Goal: Information Seeking & Learning: Learn about a topic

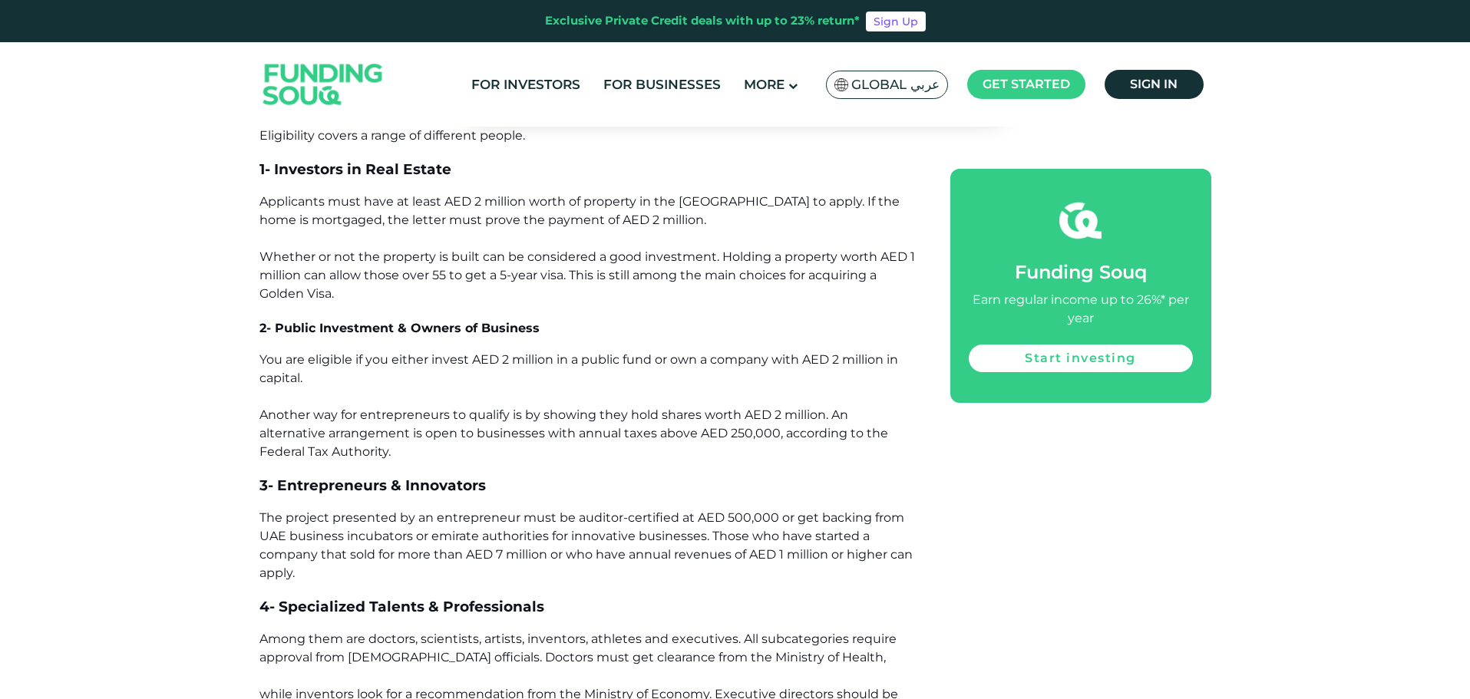
scroll to position [1305, 0]
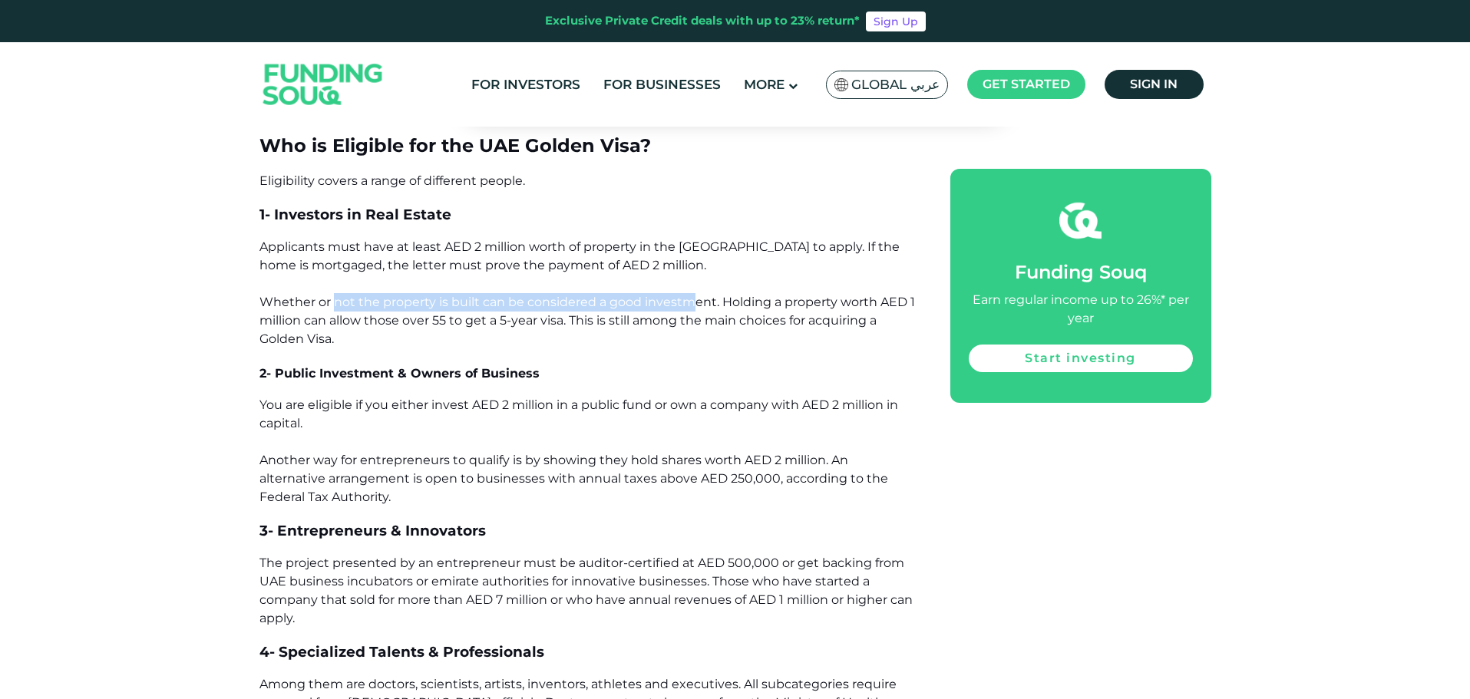
drag, startPoint x: 334, startPoint y: 299, endPoint x: 689, endPoint y: 299, distance: 354.7
click at [689, 299] on span "Applicants must have at least AED 2 million worth of property in the [GEOGRAPHI…" at bounding box center [587, 293] width 656 height 107
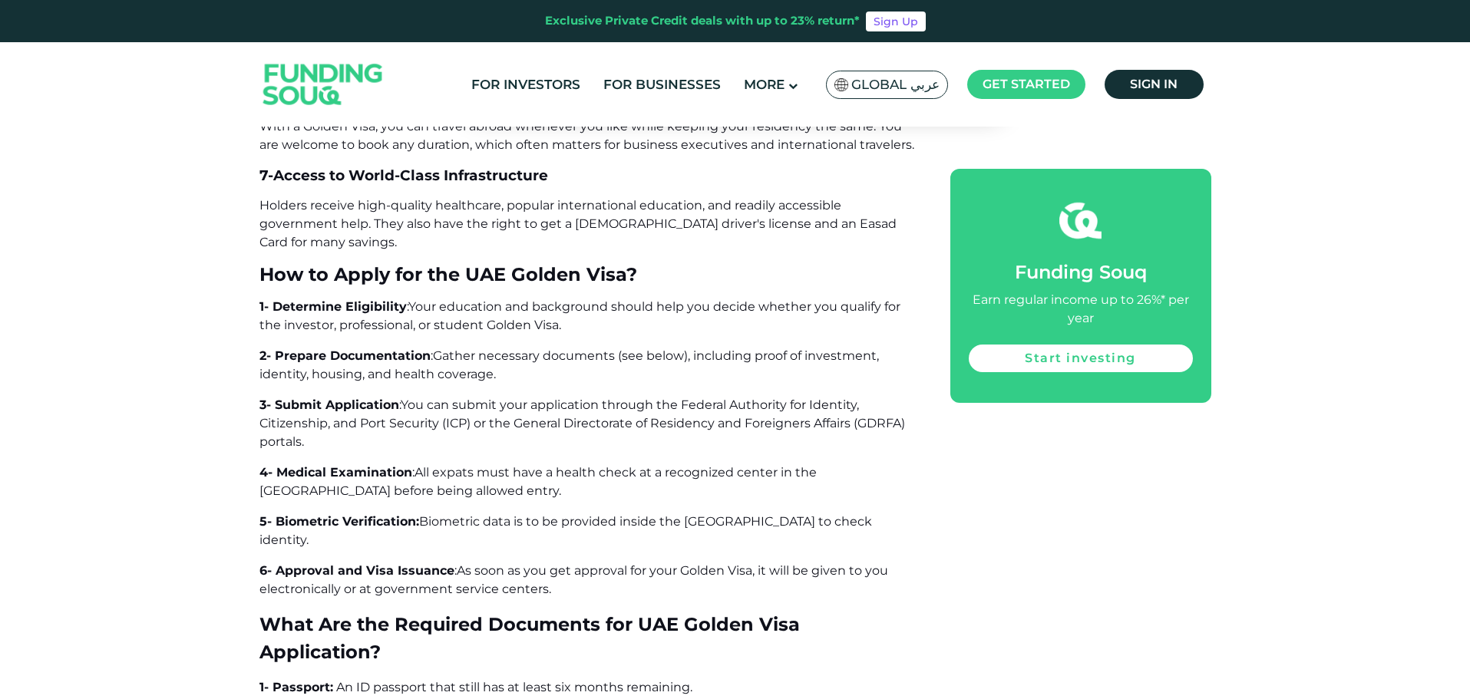
scroll to position [4821, 0]
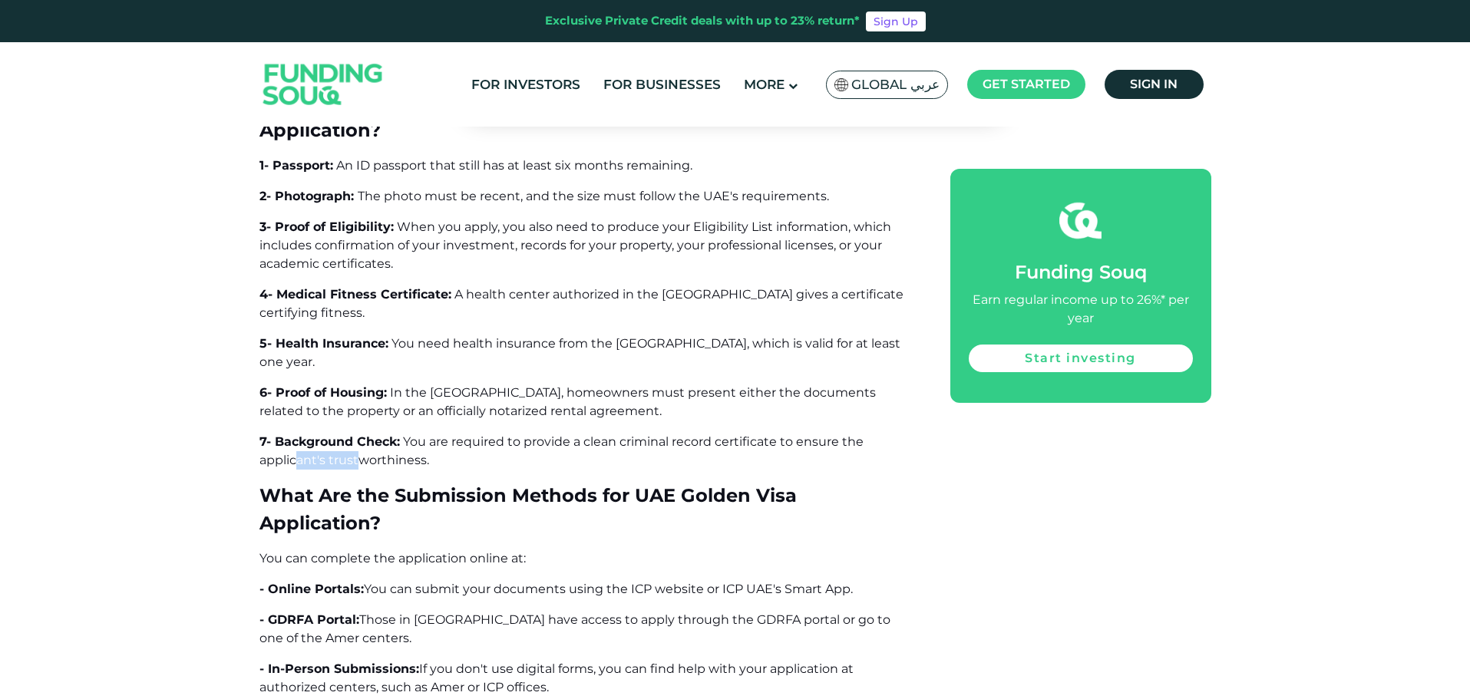
drag, startPoint x: 295, startPoint y: 366, endPoint x: 355, endPoint y: 365, distance: 60.7
click at [355, 434] on span "You are required to provide a clean criminal record certificate to ensure the a…" at bounding box center [561, 450] width 604 height 33
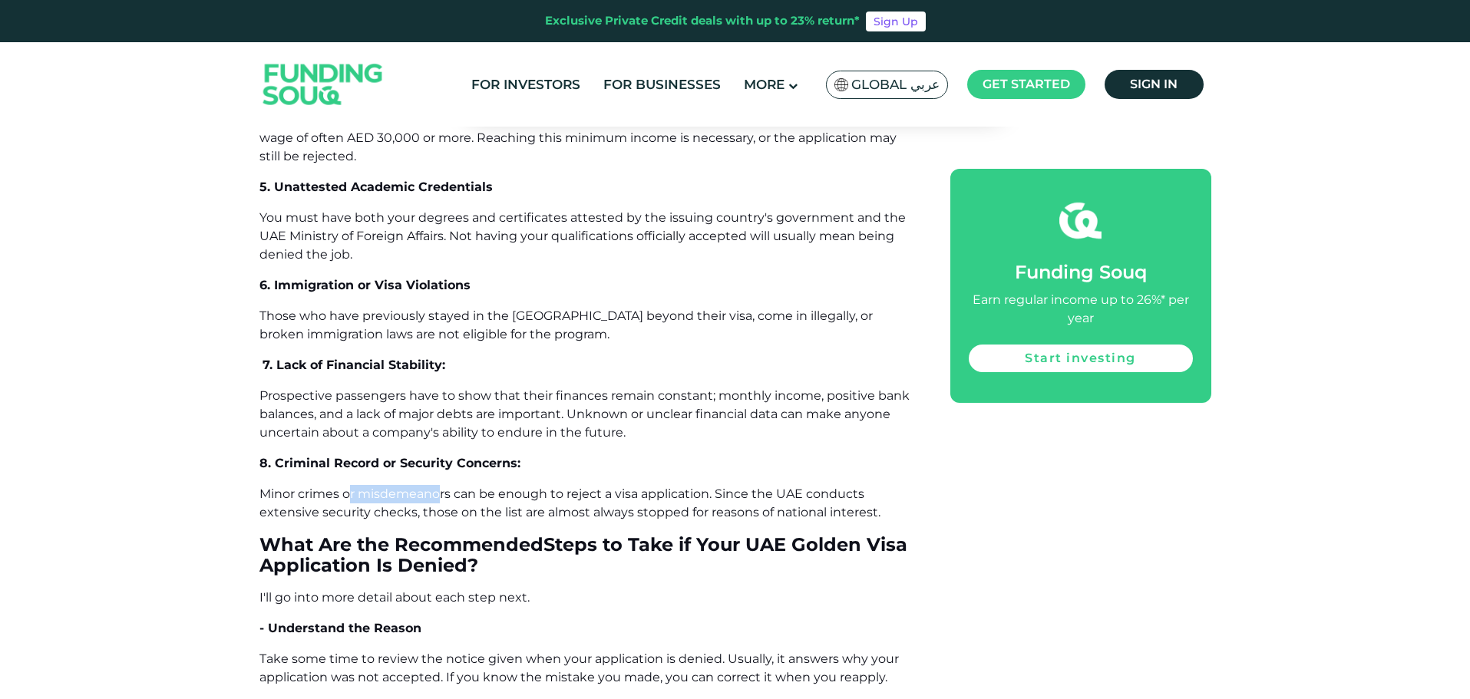
drag, startPoint x: 351, startPoint y: 380, endPoint x: 442, endPoint y: 379, distance: 91.4
click at [442, 487] on span "Minor crimes or misdemeanors can be enough to reject a visa application. Since …" at bounding box center [569, 503] width 621 height 33
drag, startPoint x: 616, startPoint y: 382, endPoint x: 689, endPoint y: 383, distance: 73.7
click at [689, 487] on span "Minor crimes or misdemeanors can be enough to reject a visa application. Since …" at bounding box center [569, 503] width 621 height 33
drag, startPoint x: 813, startPoint y: 382, endPoint x: 394, endPoint y: 396, distance: 419.4
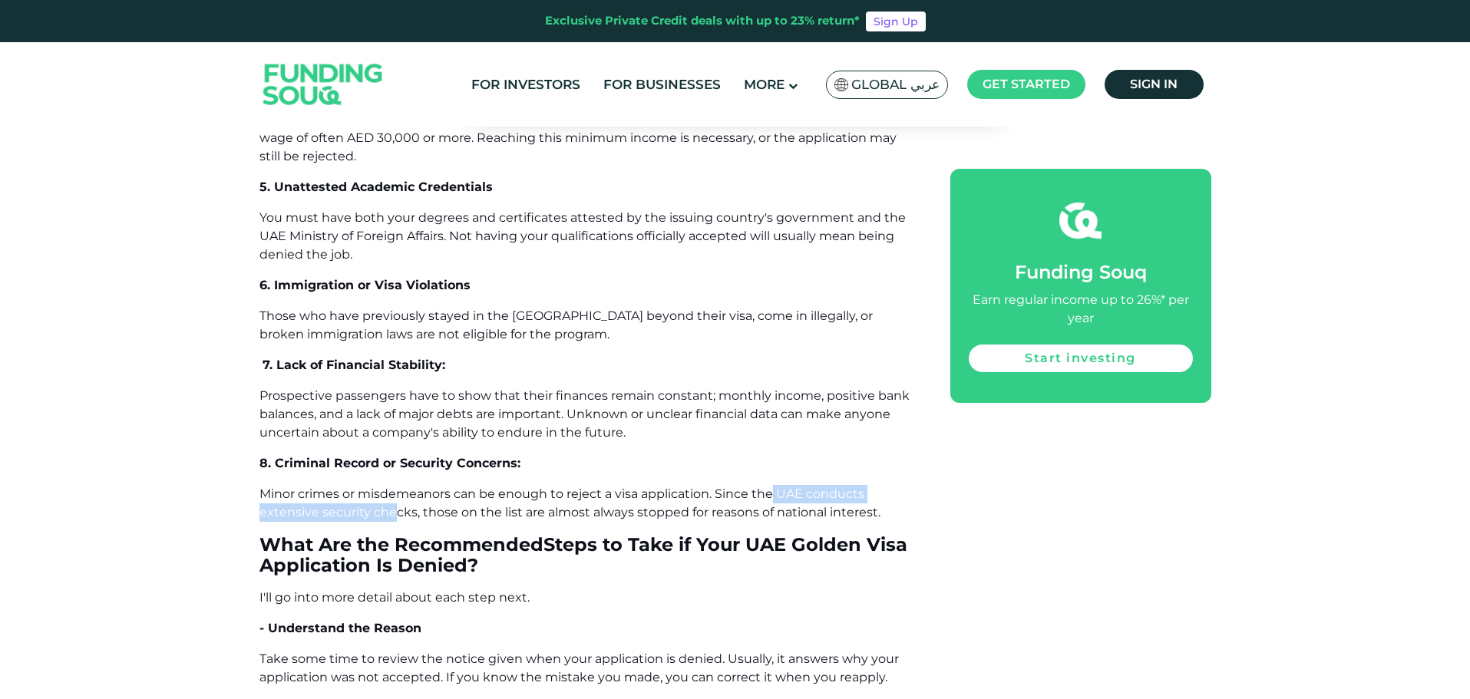
click at [394, 487] on span "Minor crimes or misdemeanors can be enough to reject a visa application. Since …" at bounding box center [569, 503] width 621 height 33
click at [869, 487] on span "Minor crimes or misdemeanors can be enough to reject a visa application. Since …" at bounding box center [569, 503] width 621 height 33
click at [870, 487] on span "Minor crimes or misdemeanors can be enough to reject a visa application. Since …" at bounding box center [569, 503] width 621 height 33
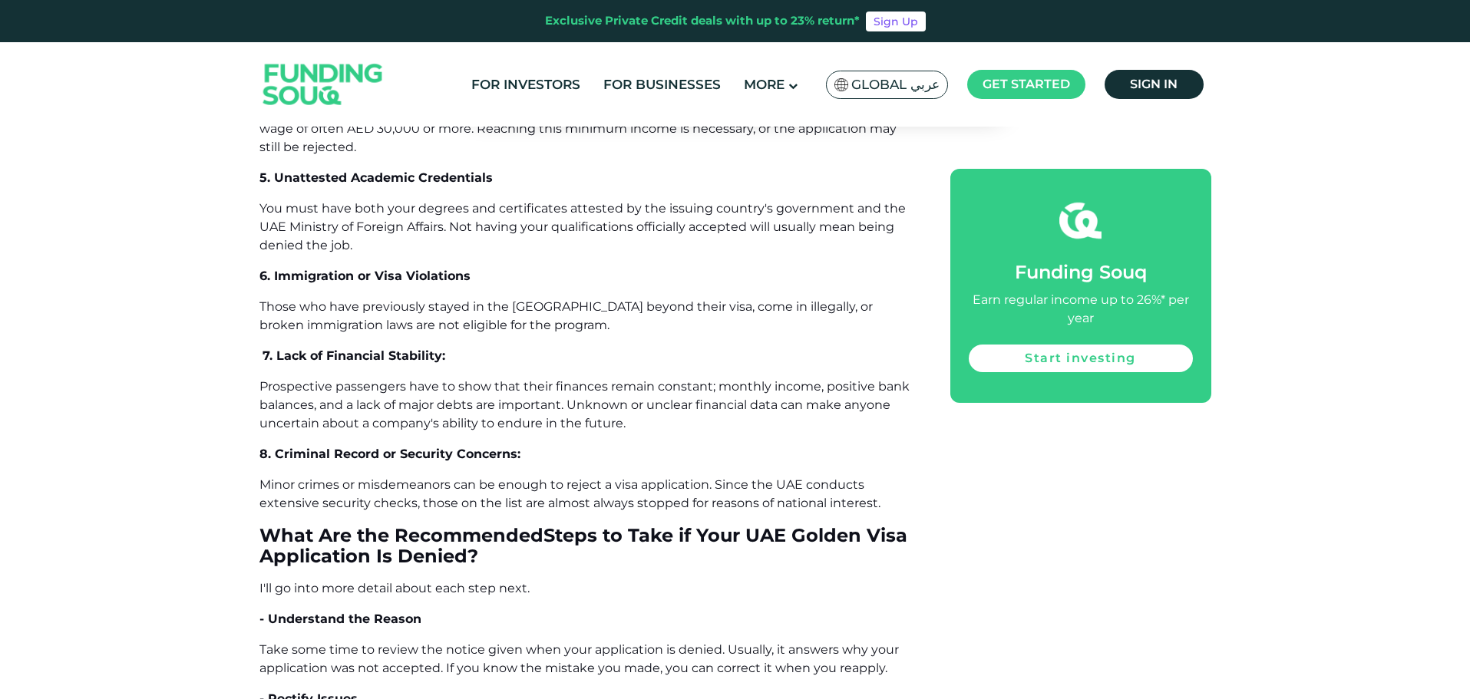
scroll to position [8671, 0]
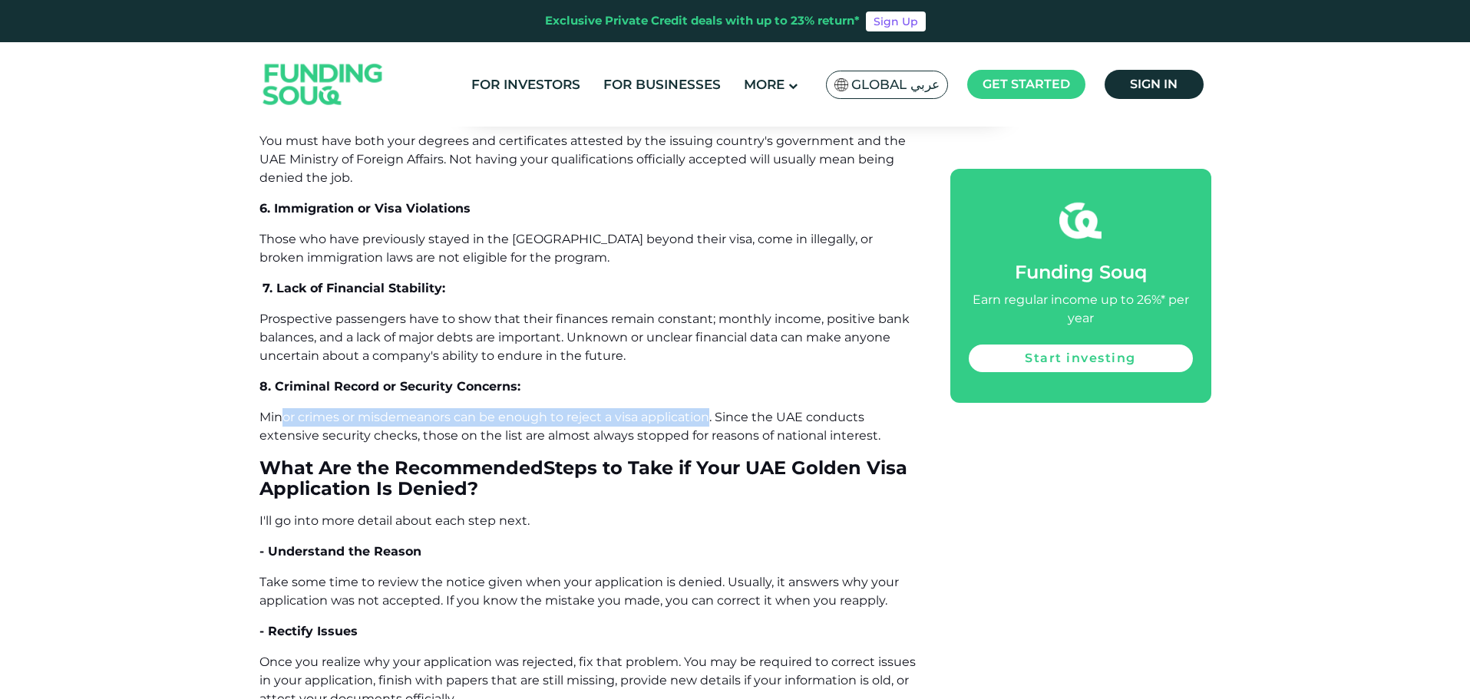
drag, startPoint x: 284, startPoint y: 302, endPoint x: 707, endPoint y: 310, distance: 423.0
click at [707, 410] on span "Minor crimes or misdemeanors can be enough to reject a visa application. Since …" at bounding box center [569, 426] width 621 height 33
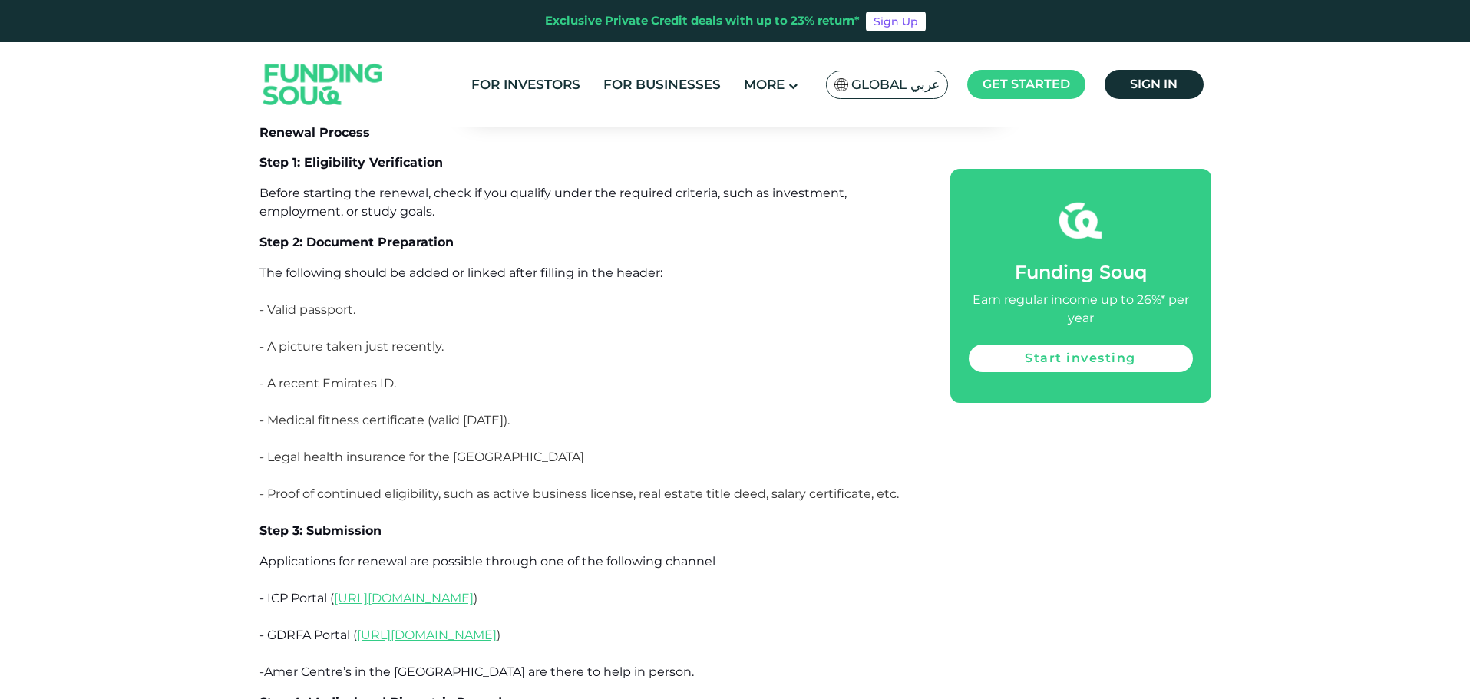
scroll to position [9439, 0]
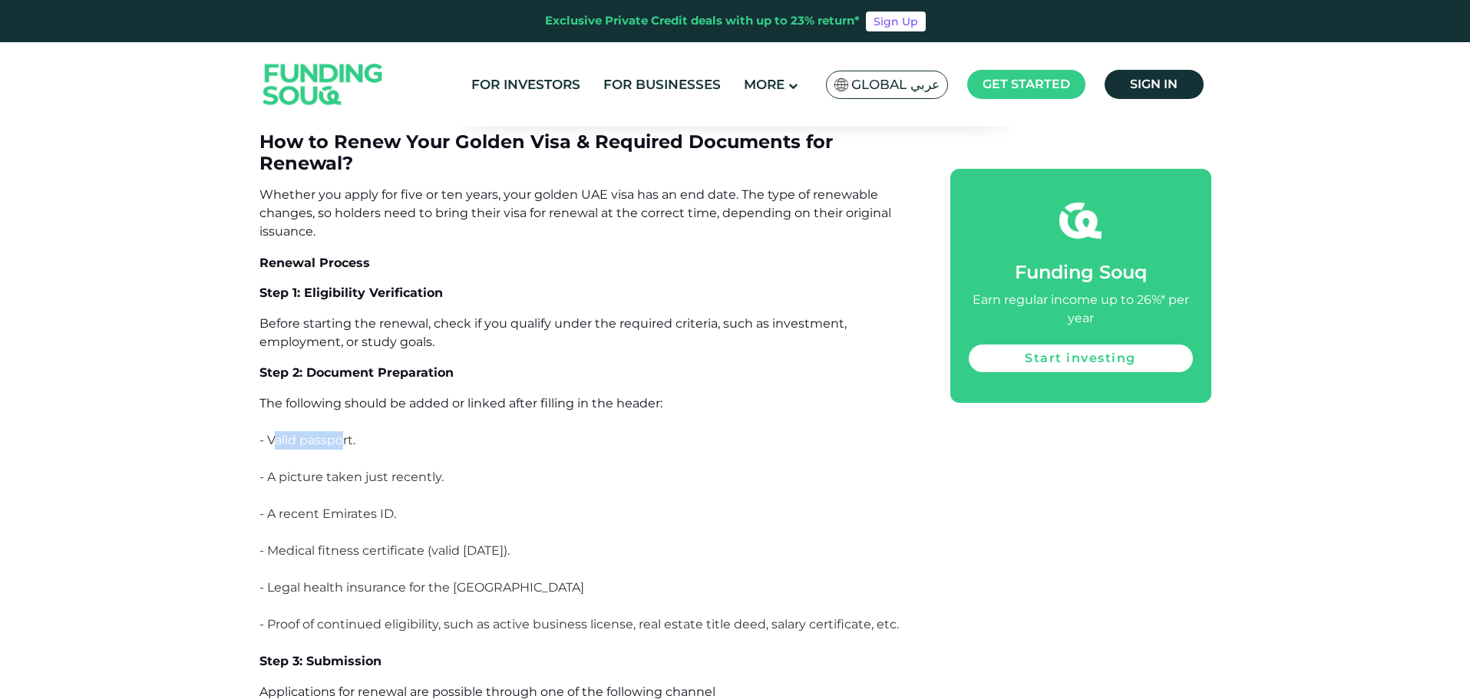
drag, startPoint x: 276, startPoint y: 322, endPoint x: 342, endPoint y: 329, distance: 67.1
click at [342, 431] on p "- Valid passport." at bounding box center [587, 449] width 656 height 37
drag, startPoint x: 296, startPoint y: 370, endPoint x: 352, endPoint y: 369, distance: 56.0
click at [352, 468] on p "- A picture taken just recently." at bounding box center [587, 486] width 656 height 37
drag, startPoint x: 292, startPoint y: 394, endPoint x: 353, endPoint y: 398, distance: 60.8
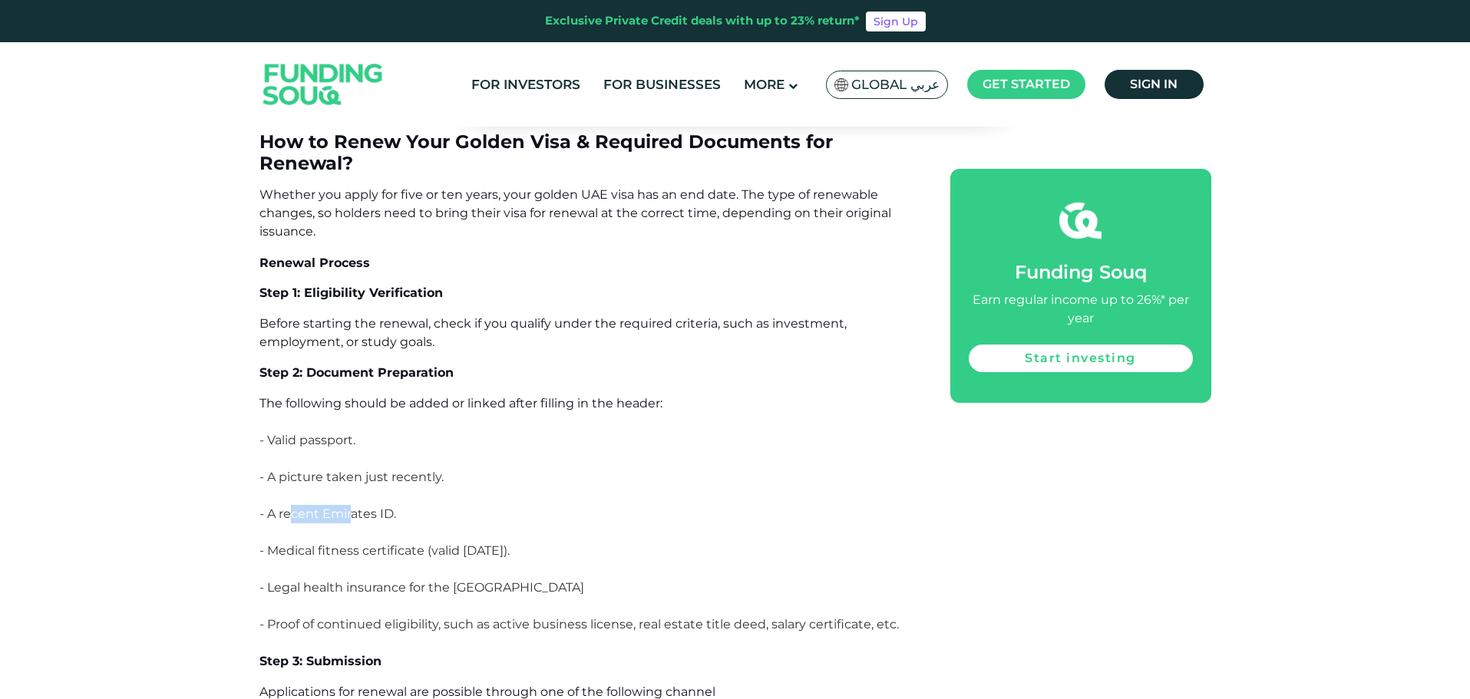
click at [353, 505] on p "- A recent Emirates ID." at bounding box center [587, 523] width 656 height 37
drag, startPoint x: 293, startPoint y: 428, endPoint x: 421, endPoint y: 434, distance: 127.5
click at [421, 542] on p "- Medical fitness certificate (valid [DATE])." at bounding box center [587, 560] width 656 height 37
drag, startPoint x: 266, startPoint y: 471, endPoint x: 469, endPoint y: 473, distance: 203.4
click at [469, 579] on p "- Legal health insurance for the [GEOGRAPHIC_DATA]" at bounding box center [587, 597] width 656 height 37
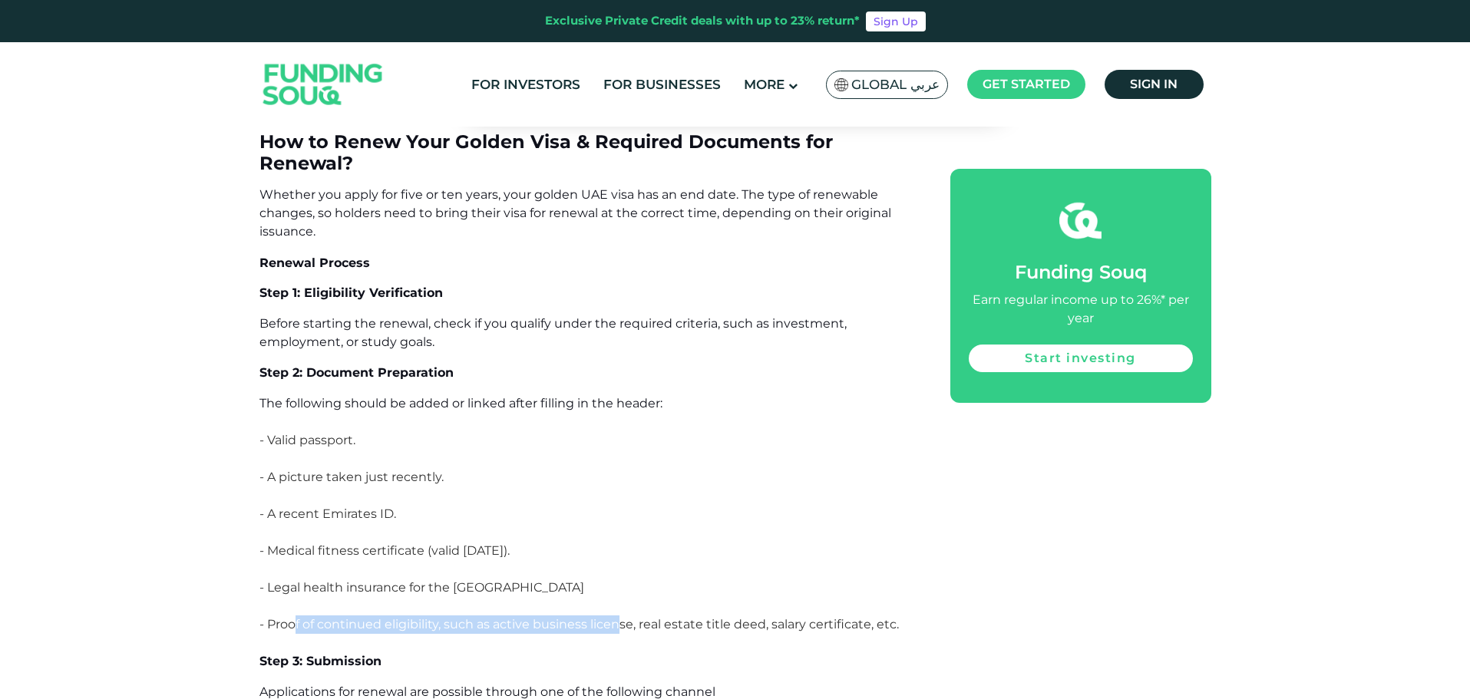
drag, startPoint x: 293, startPoint y: 514, endPoint x: 623, endPoint y: 509, distance: 329.4
click at [623, 616] on p "- Proof of continued eligibility, such as active business license, real estate …" at bounding box center [587, 643] width 656 height 55
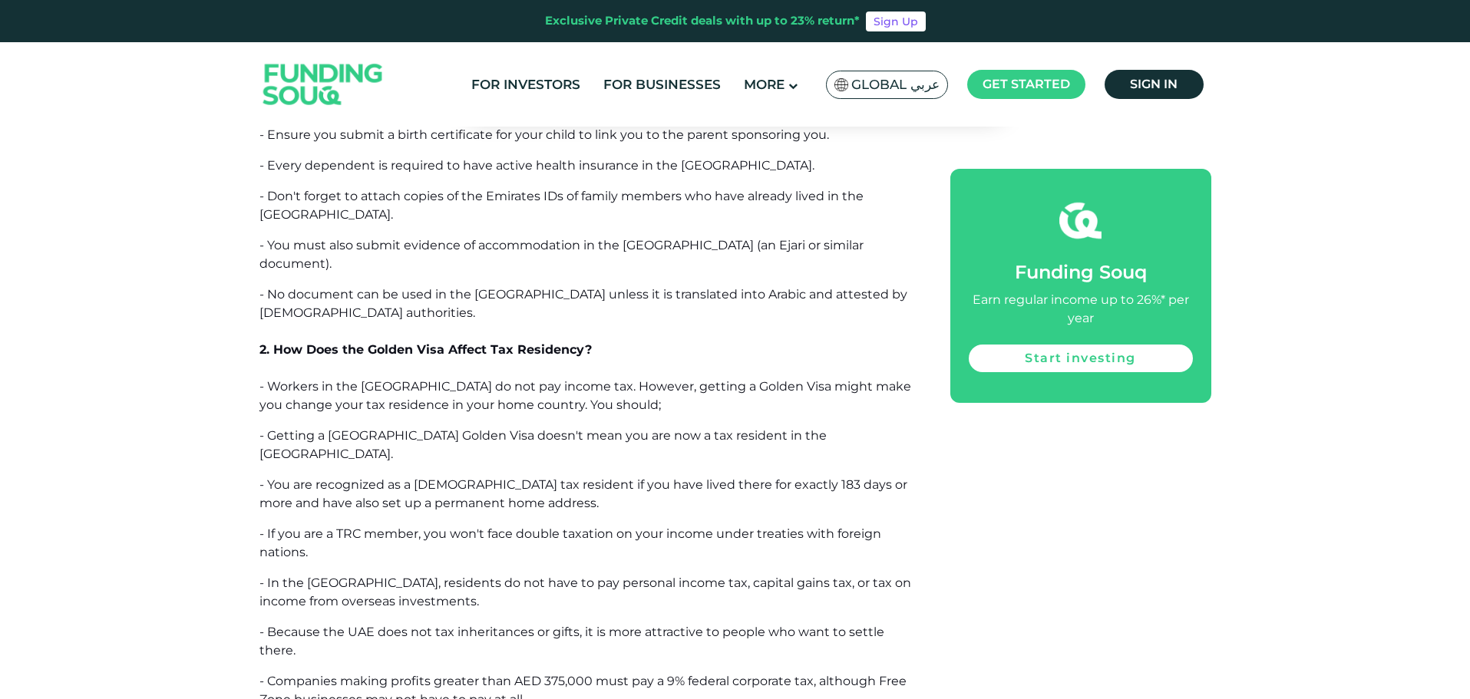
scroll to position [10590, 0]
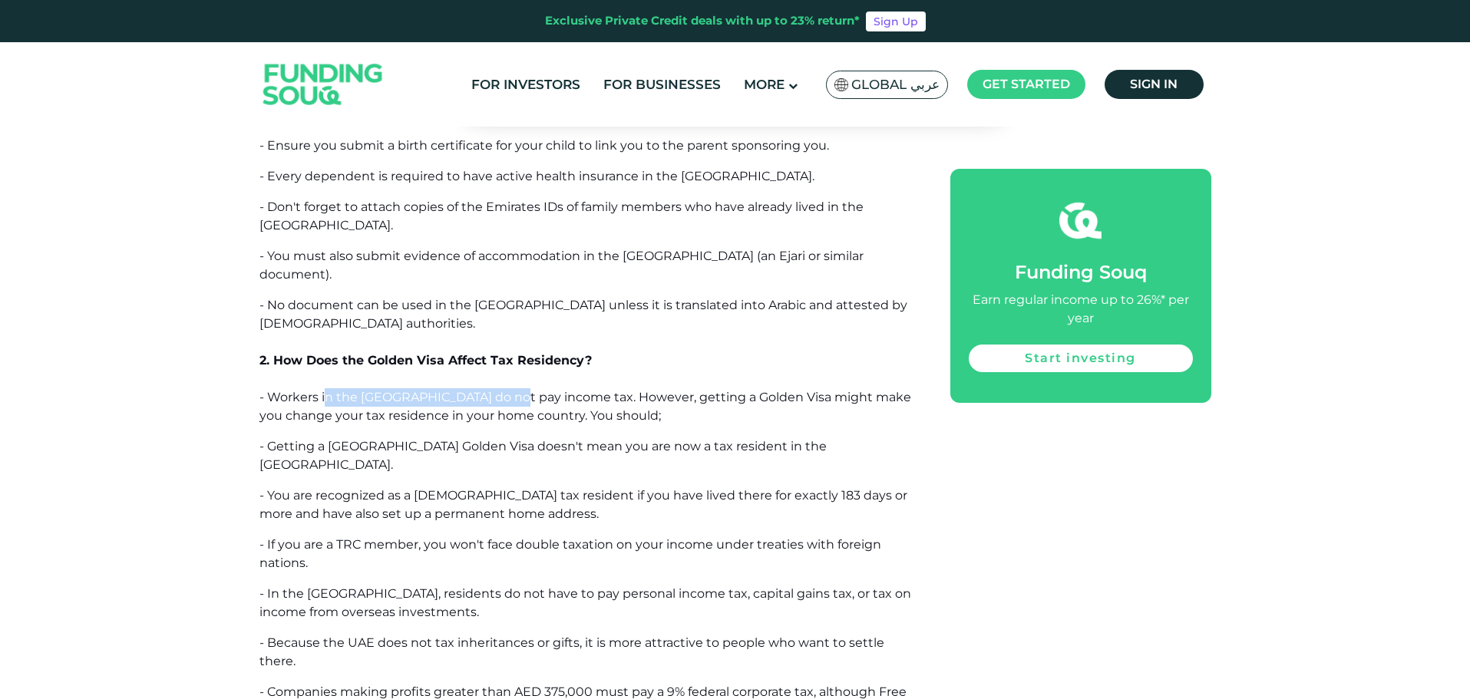
drag, startPoint x: 324, startPoint y: 226, endPoint x: 513, endPoint y: 234, distance: 189.0
click at [513, 390] on span "- Workers in the [GEOGRAPHIC_DATA] do not pay income tax. However, getting a Go…" at bounding box center [585, 406] width 652 height 33
drag, startPoint x: 560, startPoint y: 235, endPoint x: 818, endPoint y: 229, distance: 258.8
click at [818, 390] on span "- Workers in the [GEOGRAPHIC_DATA] do not pay income tax. However, getting a Go…" at bounding box center [585, 406] width 652 height 33
drag, startPoint x: 498, startPoint y: 271, endPoint x: 726, endPoint y: 271, distance: 228.0
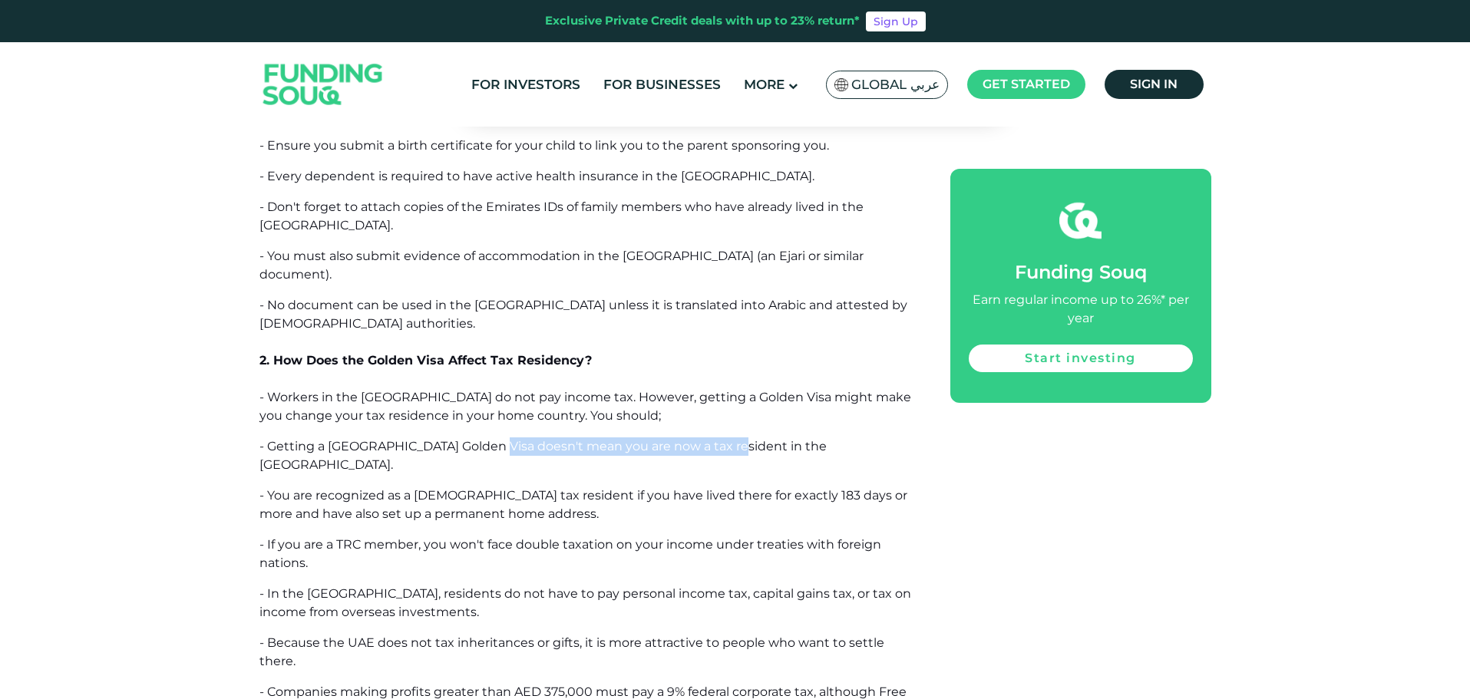
click at [726, 438] on p "- Getting a [GEOGRAPHIC_DATA] Golden Visa doesn't mean you are now a tax reside…" at bounding box center [587, 456] width 656 height 37
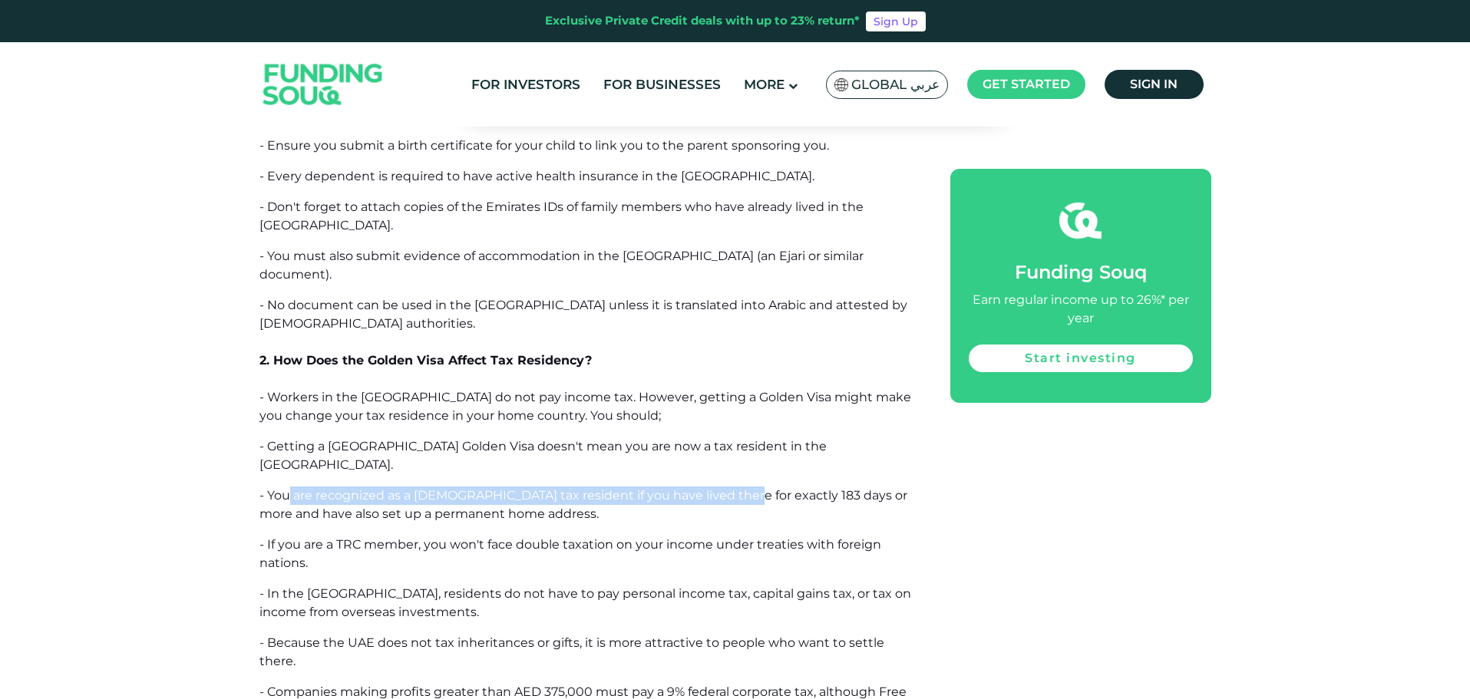
drag, startPoint x: 288, startPoint y: 308, endPoint x: 725, endPoint y: 312, distance: 437.6
click at [725, 488] on span "- You are recognized as a [DEMOGRAPHIC_DATA] tax resident if you have lived the…" at bounding box center [583, 504] width 648 height 33
click at [759, 488] on span "- You are recognized as a [DEMOGRAPHIC_DATA] tax resident if you have lived the…" at bounding box center [583, 504] width 648 height 33
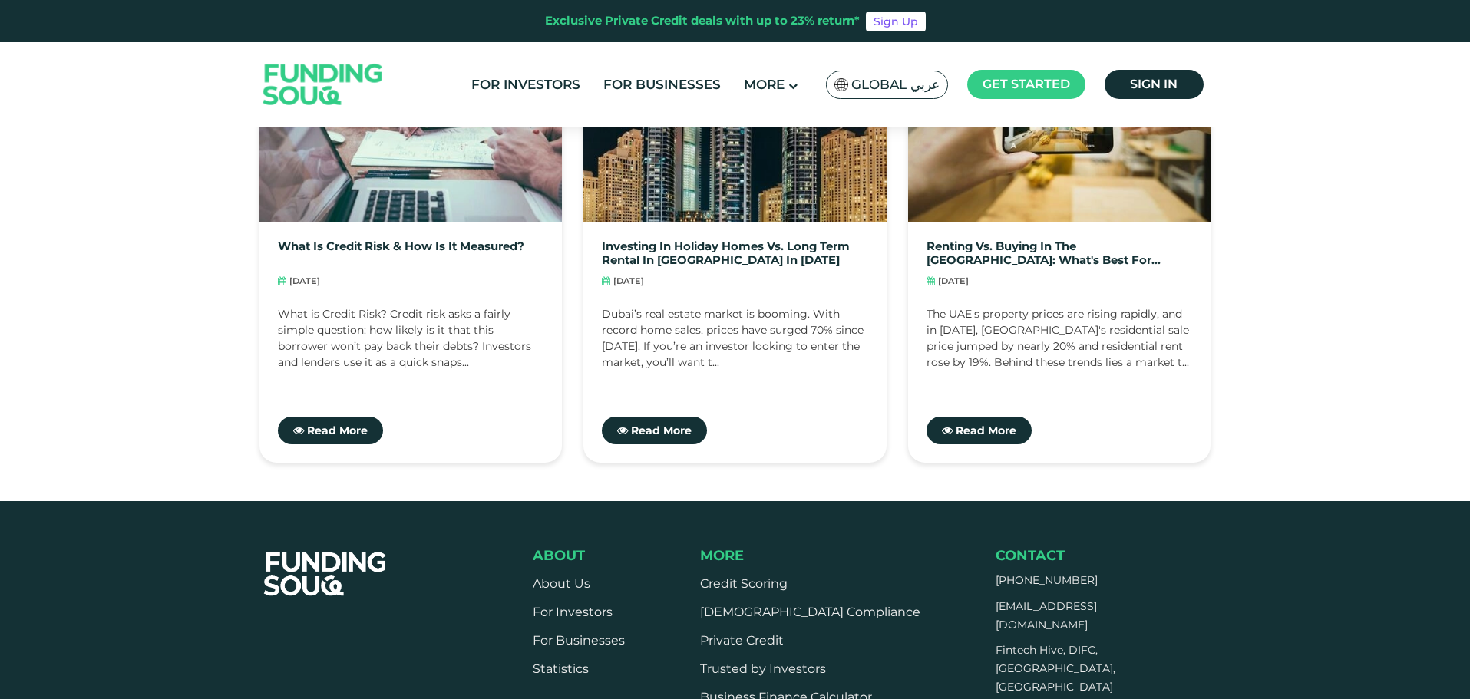
scroll to position [12586, 0]
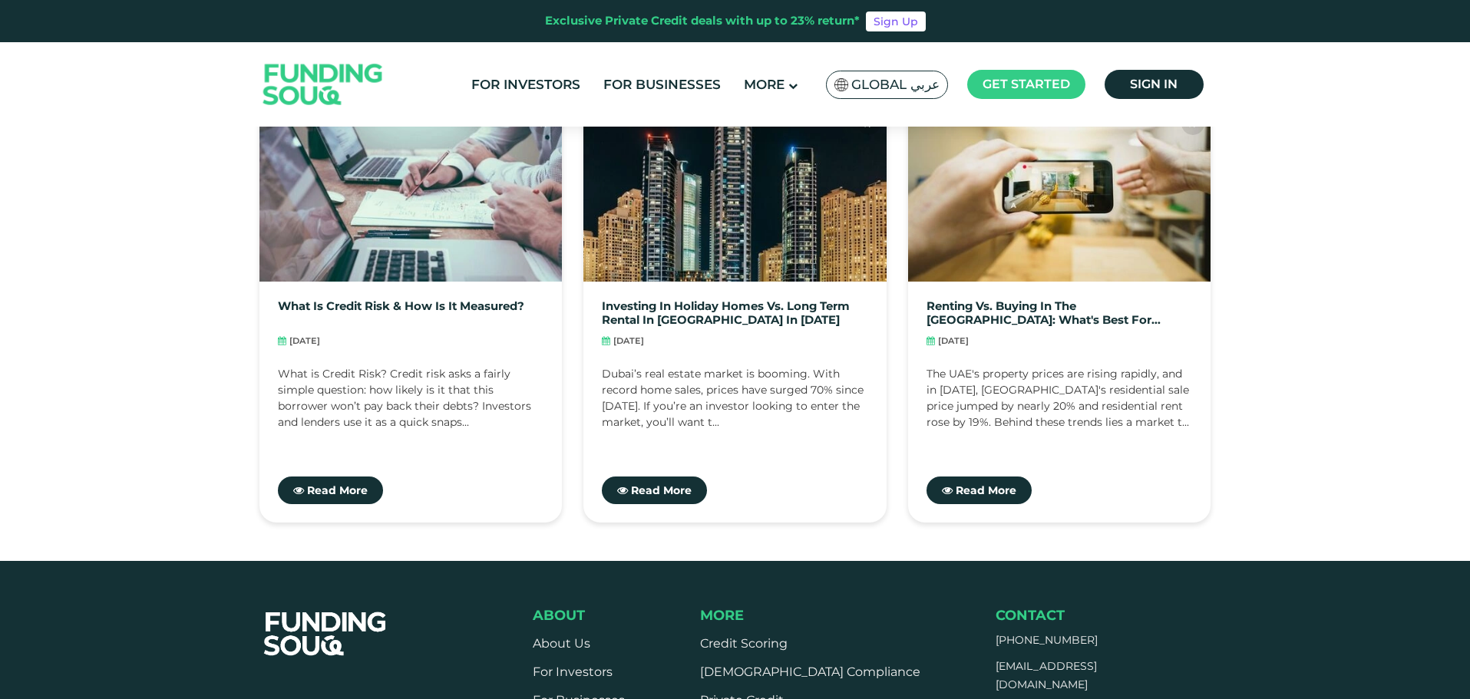
click at [580, 176] on div "What Is Credit Risk & How Is It Measured? [DATE] Read More [DATE]" at bounding box center [735, 314] width 952 height 417
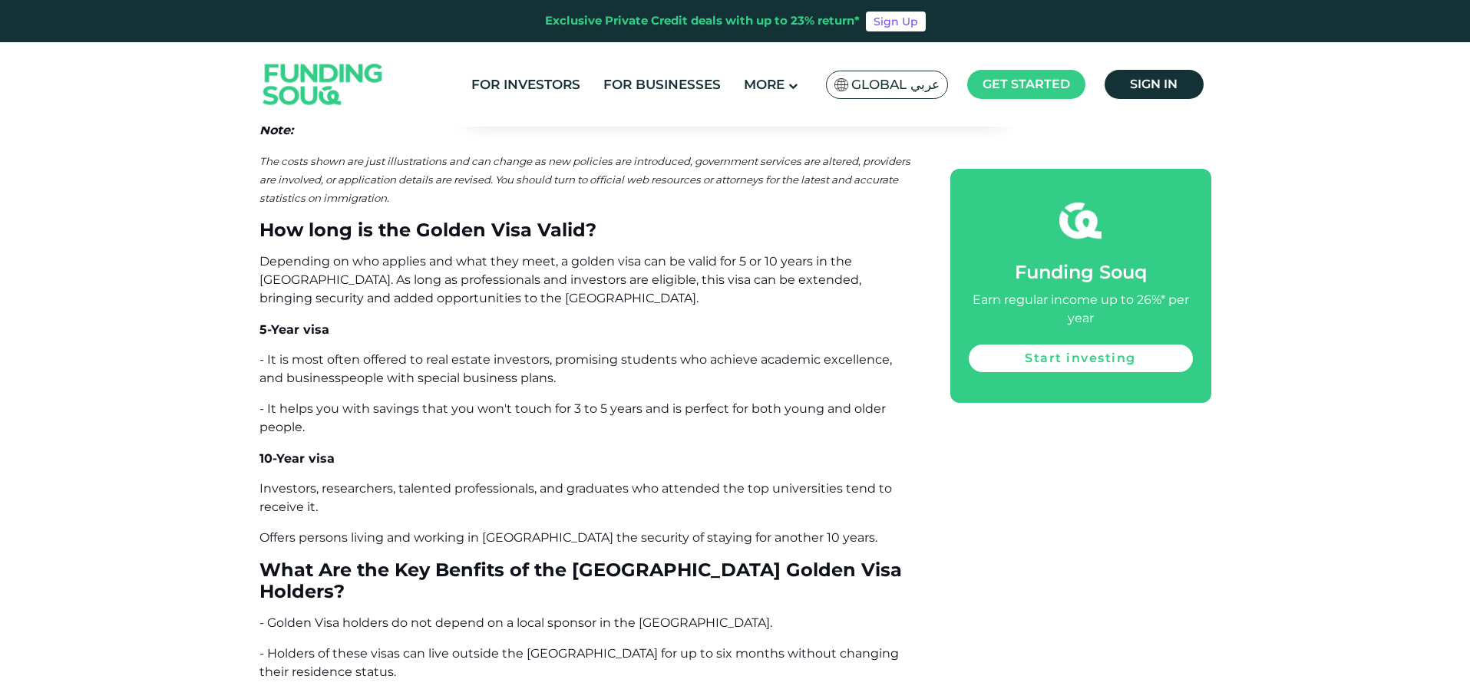
scroll to position [5908, 0]
